Goal: Transaction & Acquisition: Obtain resource

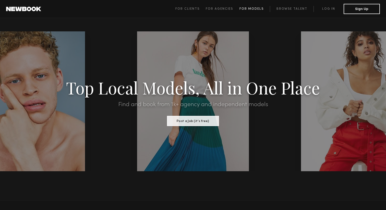
click at [261, 8] on span "For Models" at bounding box center [251, 8] width 24 height 3
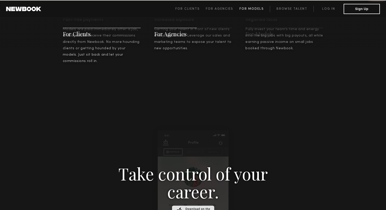
scroll to position [735, 0]
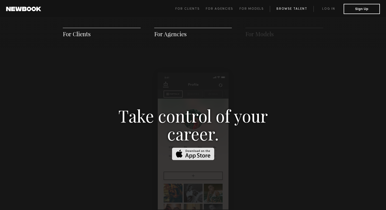
click at [292, 11] on link "Browse Talent" at bounding box center [292, 9] width 44 height 6
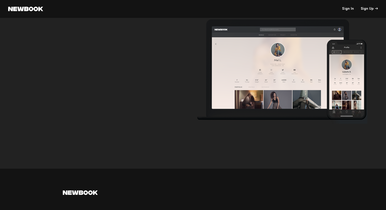
scroll to position [1731, 0]
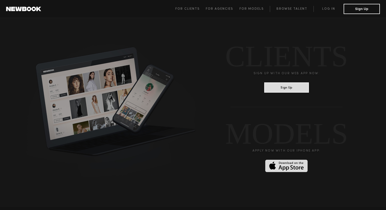
scroll to position [1211, 0]
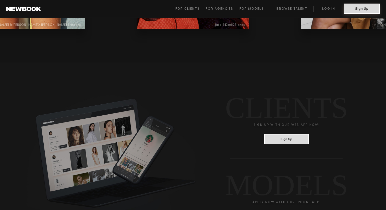
click at [361, 10] on button "Sign Up" at bounding box center [362, 9] width 36 height 10
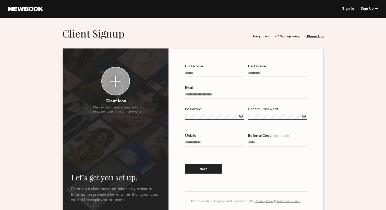
scroll to position [1211, 0]
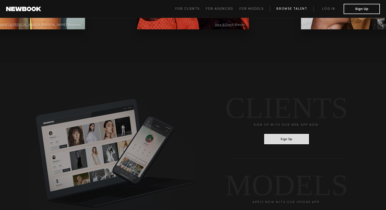
click at [286, 9] on link "Browse Talent" at bounding box center [292, 9] width 44 height 6
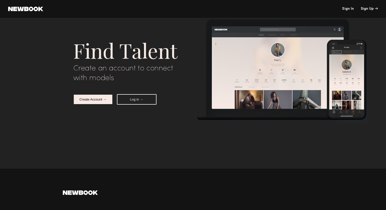
click at [100, 67] on div "Create an account to connect with models" at bounding box center [131, 73] width 116 height 19
click at [70, 68] on div "Find Talent Create an account to connect with models Create Account → Log in →" at bounding box center [131, 82] width 124 height 91
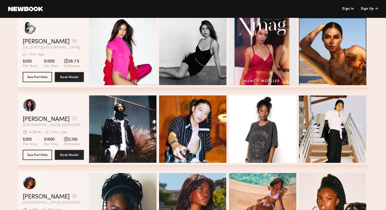
scroll to position [1495, 0]
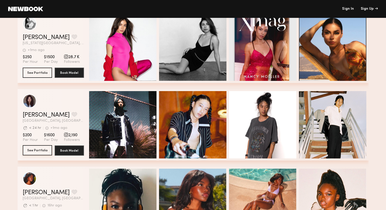
click at [27, 151] on button "See Portfolio" at bounding box center [37, 150] width 29 height 10
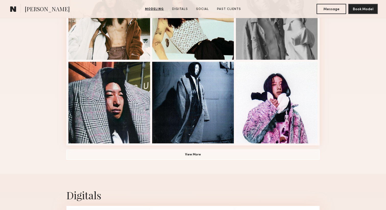
scroll to position [320, 0]
